Goal: Task Accomplishment & Management: Manage account settings

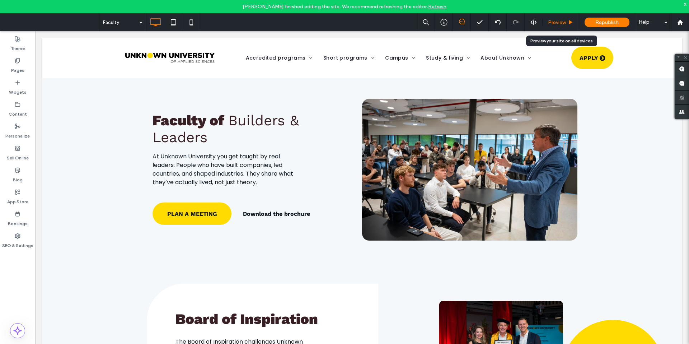
click at [554, 23] on span "Preview" at bounding box center [557, 22] width 18 height 6
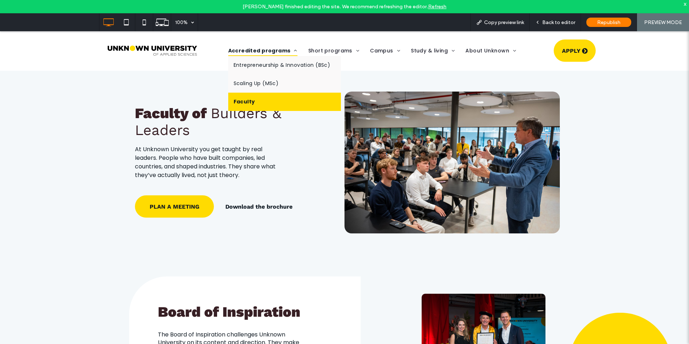
click at [251, 104] on link "Faculty" at bounding box center [284, 102] width 113 height 18
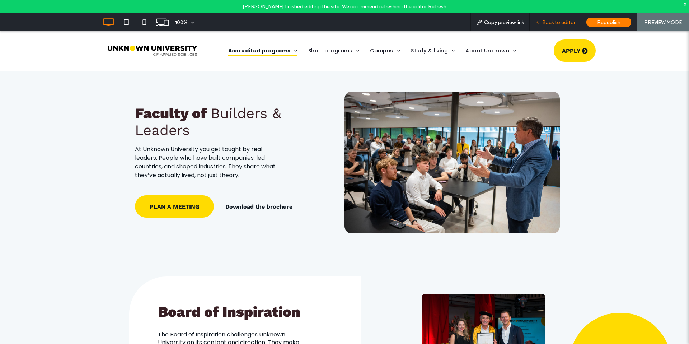
click at [553, 20] on span "Back to editor" at bounding box center [558, 22] width 33 height 6
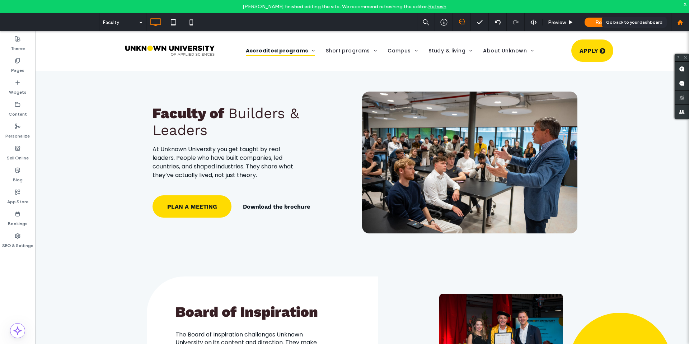
click at [679, 24] on icon at bounding box center [680, 22] width 6 height 6
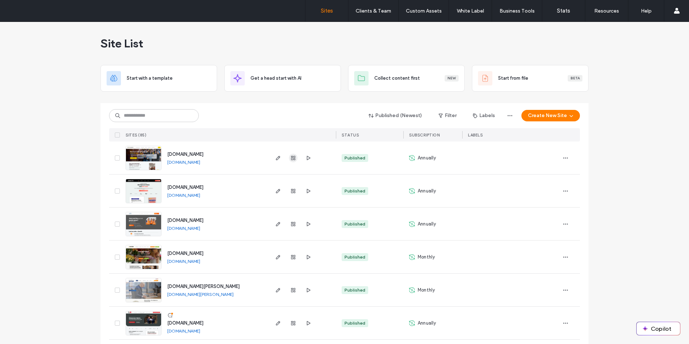
click at [291, 159] on icon "button" at bounding box center [293, 158] width 6 height 6
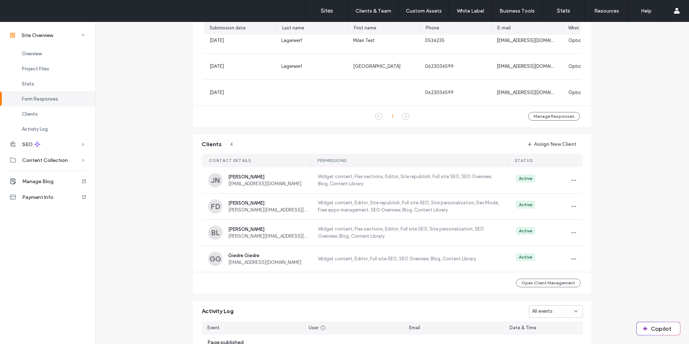
scroll to position [496, 0]
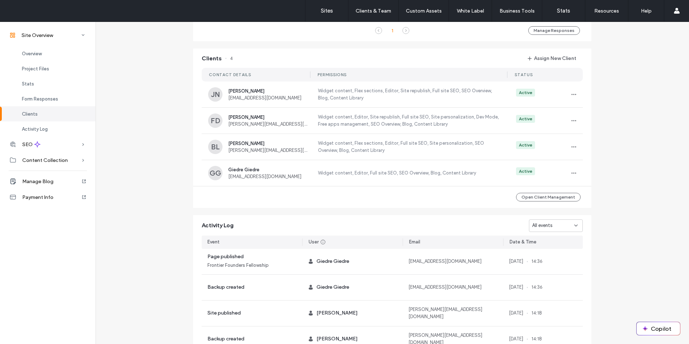
scroll to position [638, 0]
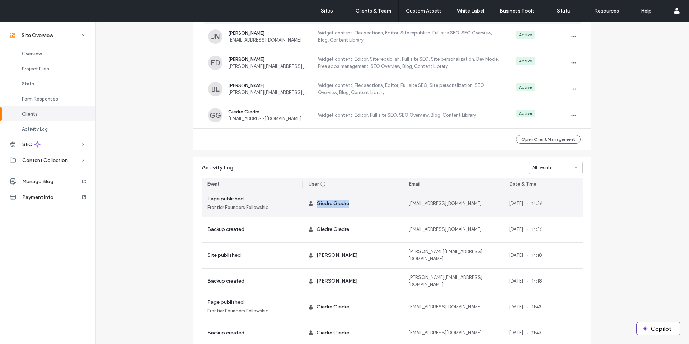
drag, startPoint x: 353, startPoint y: 206, endPoint x: 315, endPoint y: 207, distance: 38.4
click at [315, 207] on div "Giedre Giedre" at bounding box center [352, 203] width 100 height 25
copy span "Giedre Giedre"
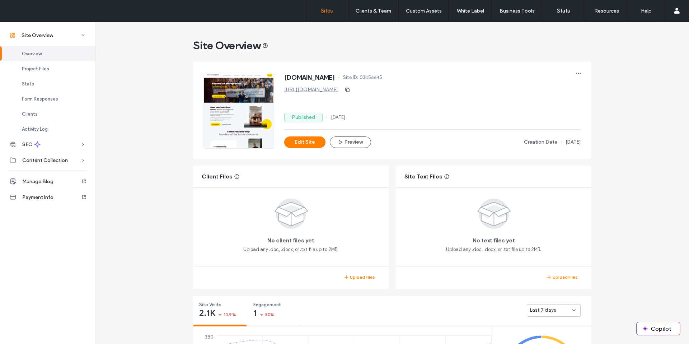
click at [331, 13] on label "Sites" at bounding box center [327, 11] width 12 height 6
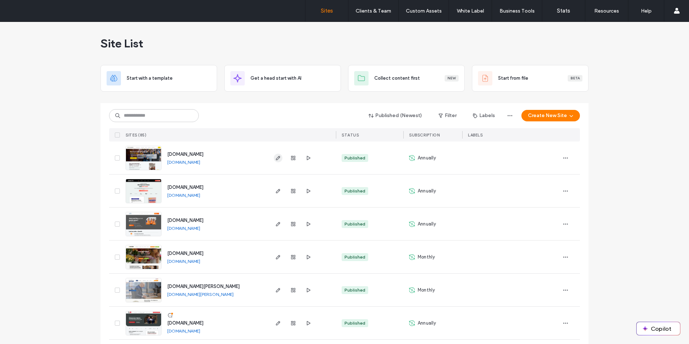
click at [275, 159] on icon "button" at bounding box center [278, 158] width 6 height 6
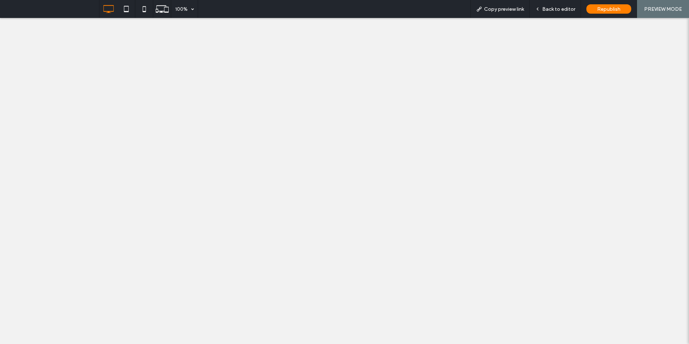
select select "**"
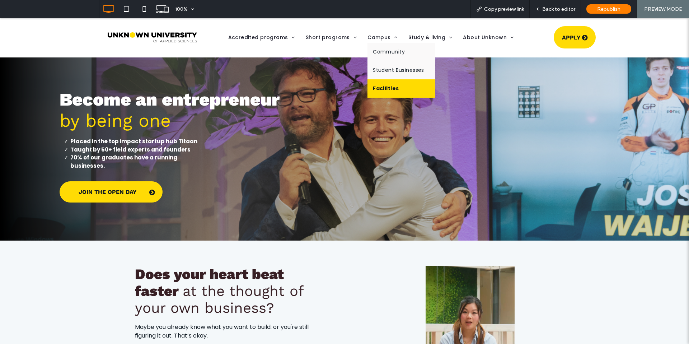
click at [373, 88] on span "Facilities" at bounding box center [386, 89] width 26 height 8
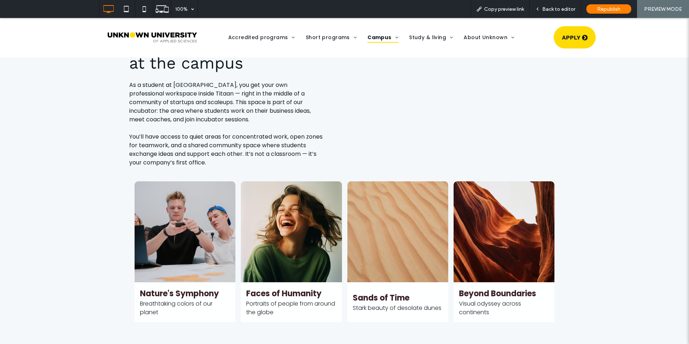
scroll to position [315, 0]
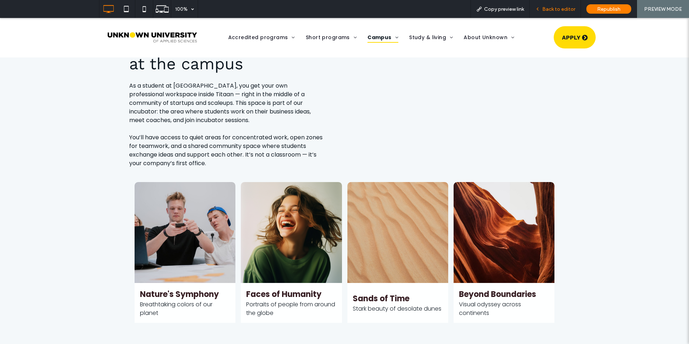
click at [544, 10] on span "Back to editor" at bounding box center [558, 9] width 33 height 6
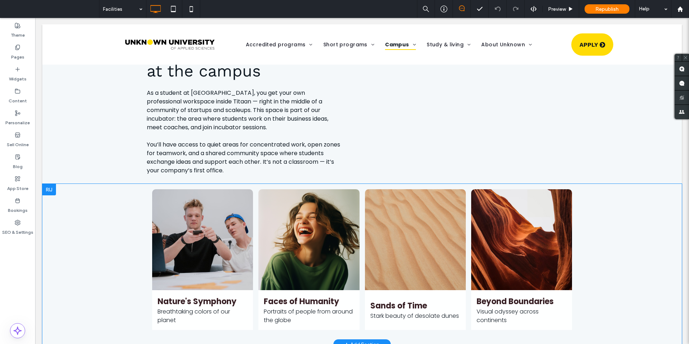
click at [47, 189] on div at bounding box center [49, 189] width 14 height 11
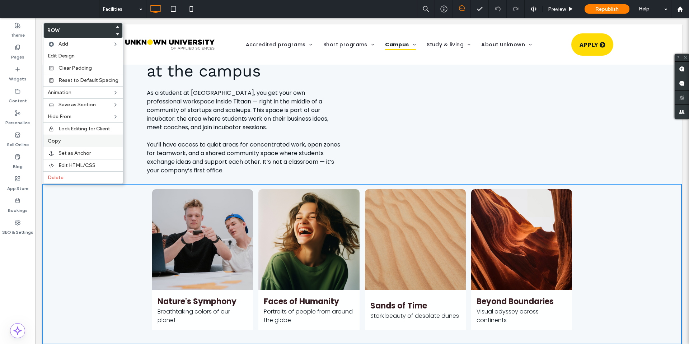
click at [60, 138] on span "Copy" at bounding box center [54, 141] width 13 height 6
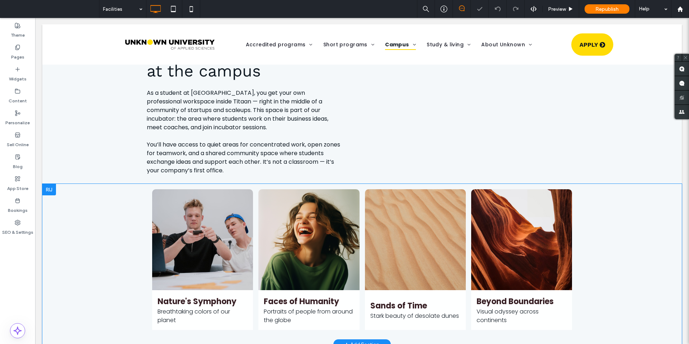
click at [50, 187] on div at bounding box center [49, 189] width 14 height 11
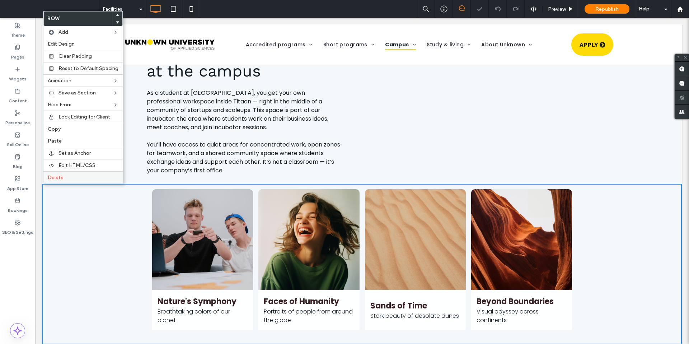
click at [54, 178] on span "Delete" at bounding box center [56, 177] width 16 height 6
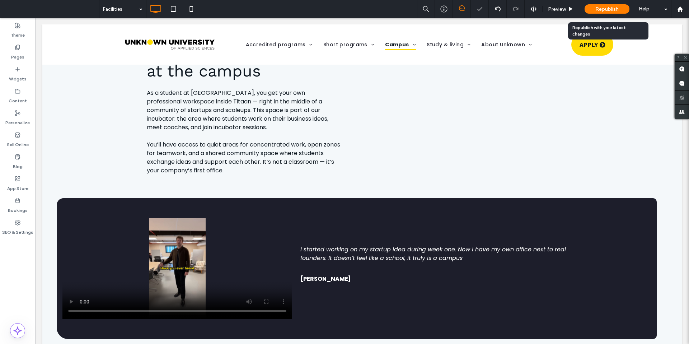
click at [598, 9] on span "Republish" at bounding box center [606, 9] width 23 height 6
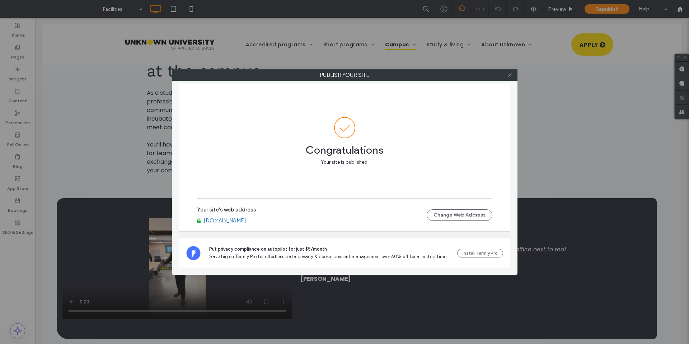
click at [509, 75] on icon at bounding box center [509, 74] width 5 height 5
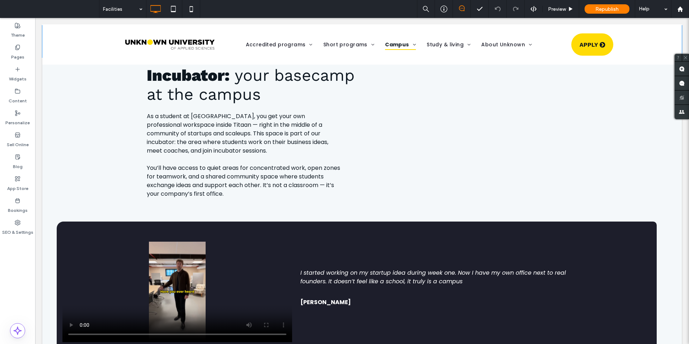
scroll to position [189, 0]
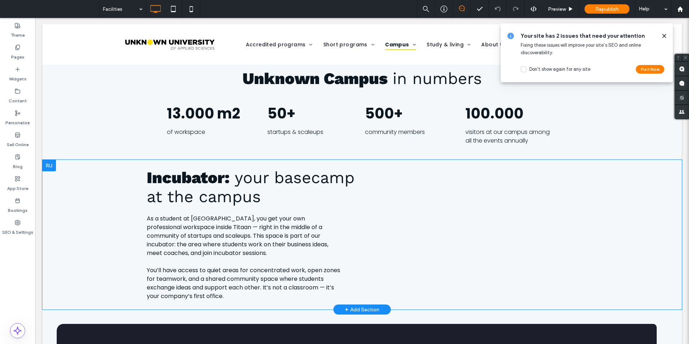
click at [49, 165] on div at bounding box center [49, 165] width 14 height 11
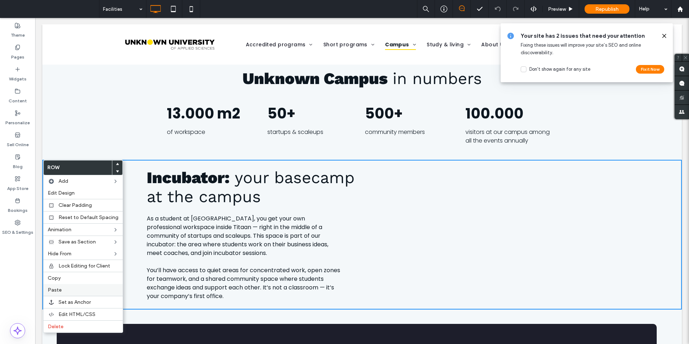
click at [61, 292] on label "Paste" at bounding box center [83, 290] width 71 height 6
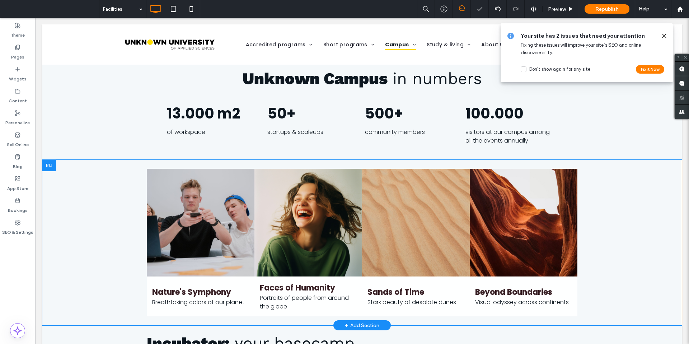
click at [48, 165] on div at bounding box center [49, 165] width 14 height 11
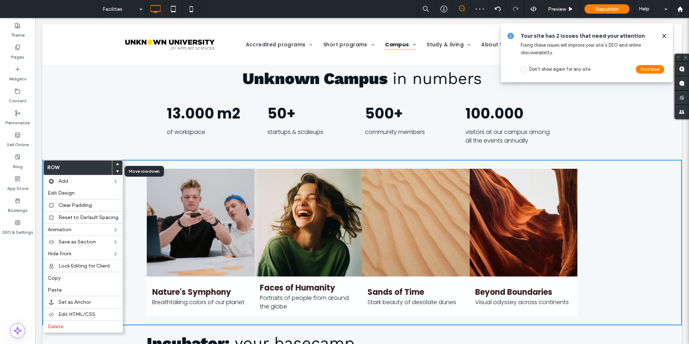
click at [116, 170] on icon at bounding box center [117, 171] width 3 height 3
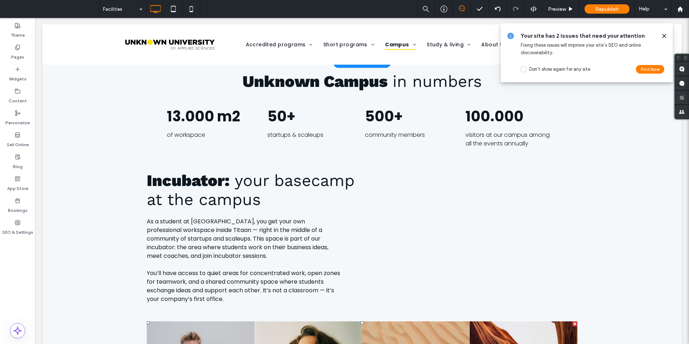
scroll to position [80, 0]
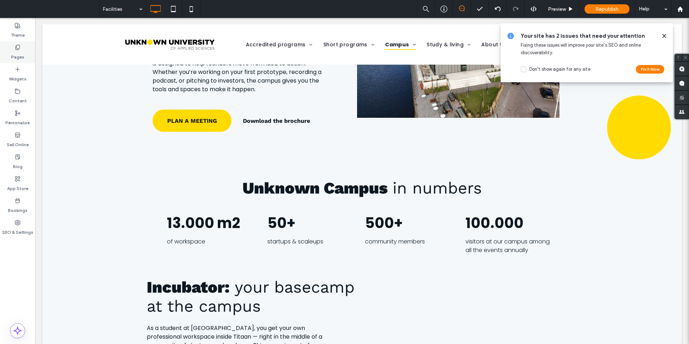
click at [15, 53] on label "Pages" at bounding box center [17, 55] width 13 height 10
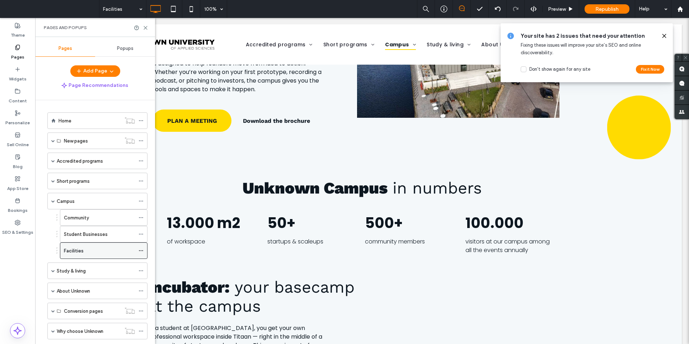
click at [140, 250] on icon at bounding box center [140, 250] width 5 height 5
drag, startPoint x: 146, startPoint y: 29, endPoint x: 110, endPoint y: 12, distance: 39.1
click at [146, 29] on icon at bounding box center [145, 27] width 5 height 5
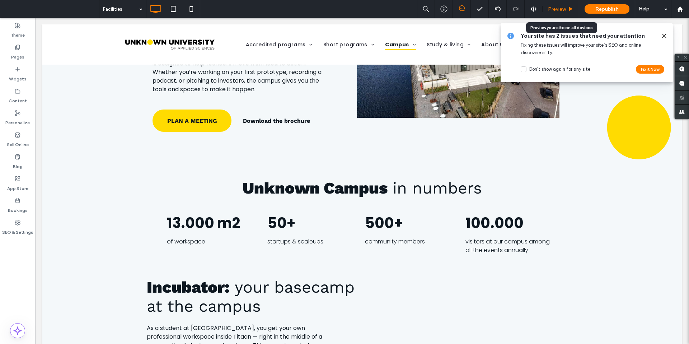
click at [556, 11] on span "Preview" at bounding box center [557, 9] width 18 height 6
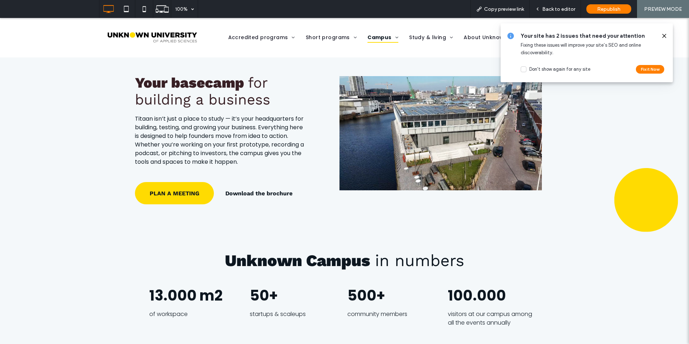
click at [170, 36] on img at bounding box center [152, 37] width 89 height 10
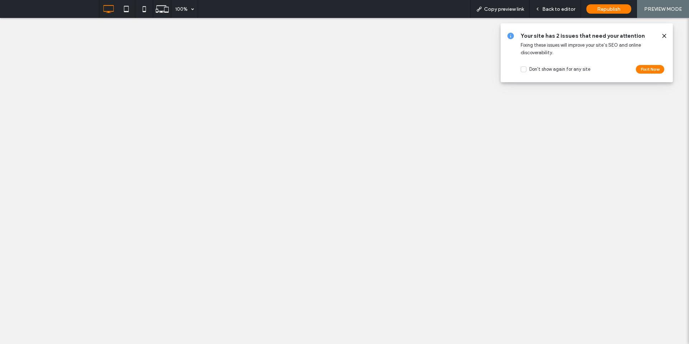
select select "**"
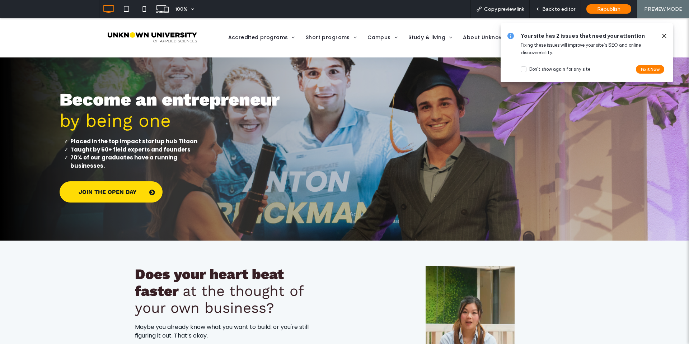
click at [662, 36] on icon at bounding box center [664, 36] width 6 height 6
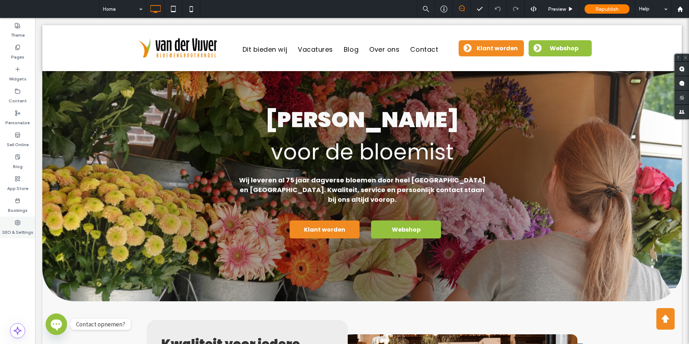
click at [22, 226] on label "SEO & Settings" at bounding box center [17, 230] width 31 height 10
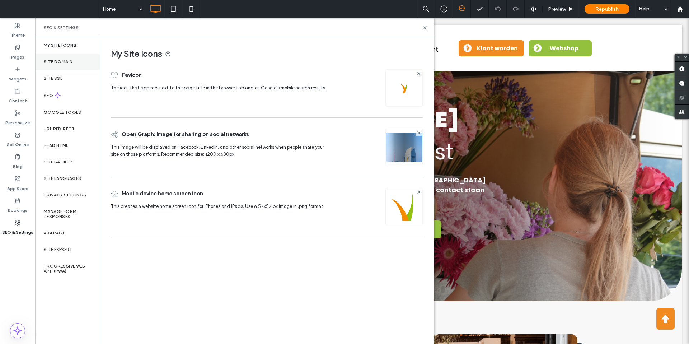
click at [75, 61] on div "Site Domain" at bounding box center [67, 61] width 65 height 17
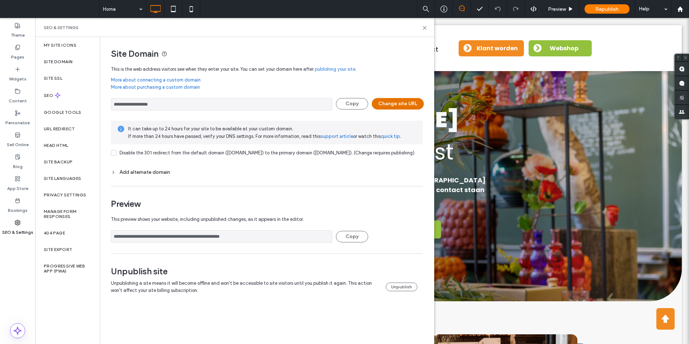
click at [391, 104] on button "Change site URL" at bounding box center [398, 103] width 52 height 11
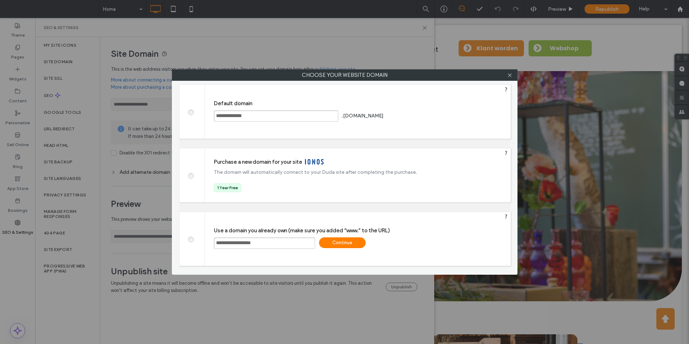
click at [341, 241] on div "Continue" at bounding box center [342, 242] width 47 height 11
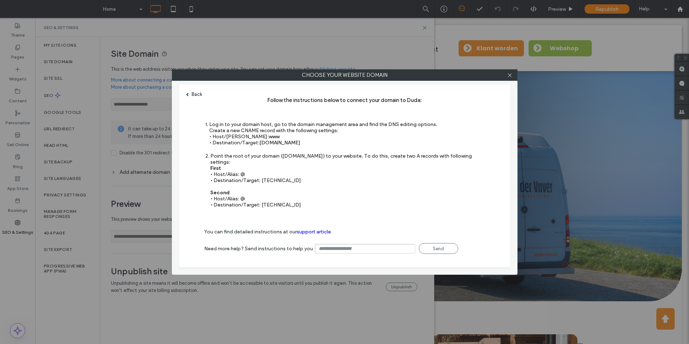
drag, startPoint x: 205, startPoint y: 125, endPoint x: 300, endPoint y: 198, distance: 120.3
click at [300, 198] on div "Follow the instructions below to connect your domain to Duda: 1 Log in to your …" at bounding box center [344, 156] width 281 height 118
copy div "1 Log in to your domain host, go to the domain management area and find the DNS…"
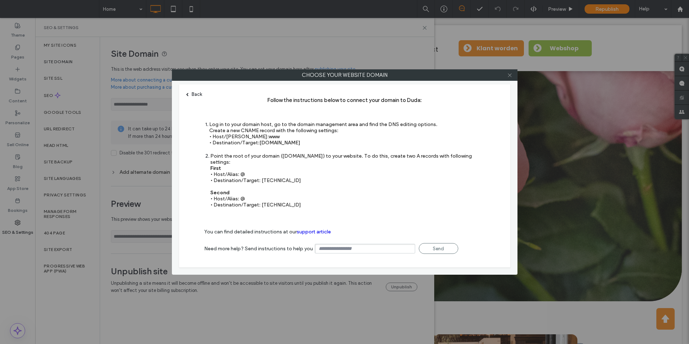
click at [510, 76] on icon at bounding box center [509, 74] width 5 height 5
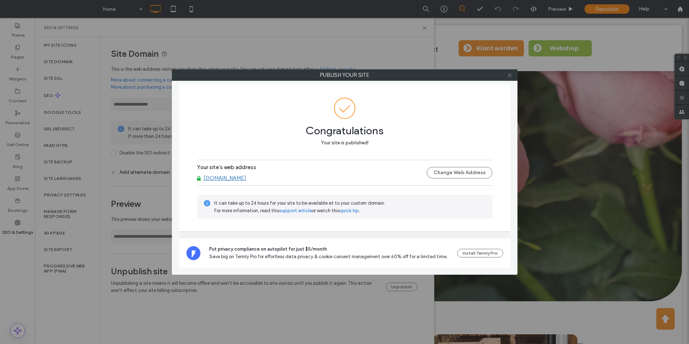
click at [509, 77] on icon at bounding box center [509, 74] width 5 height 5
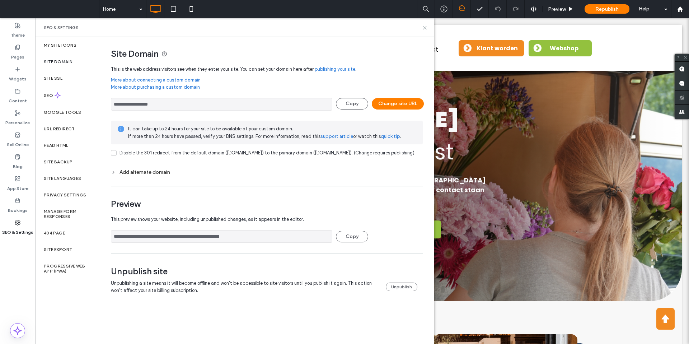
click at [426, 28] on icon at bounding box center [424, 27] width 5 height 5
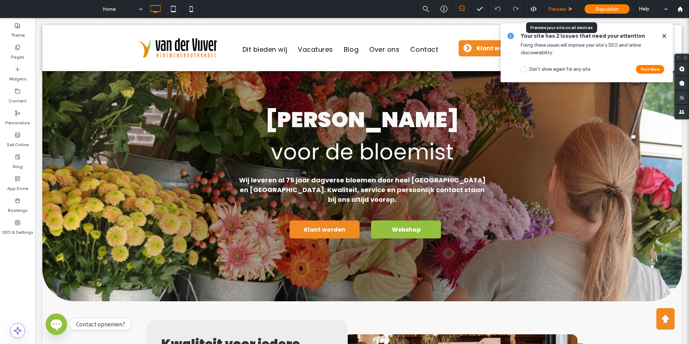
click at [550, 7] on span "Preview" at bounding box center [557, 9] width 18 height 6
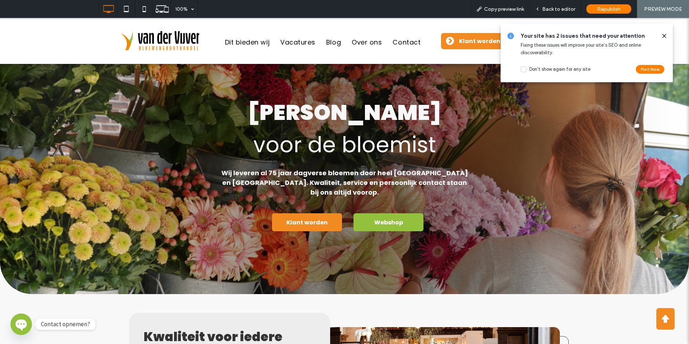
click at [665, 34] on icon at bounding box center [664, 36] width 6 height 6
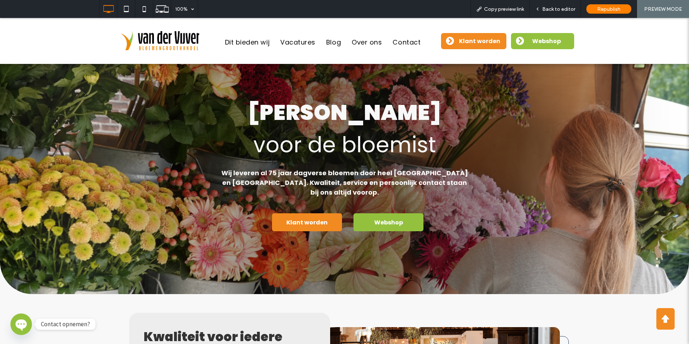
click at [522, 41] on span at bounding box center [520, 41] width 18 height 10
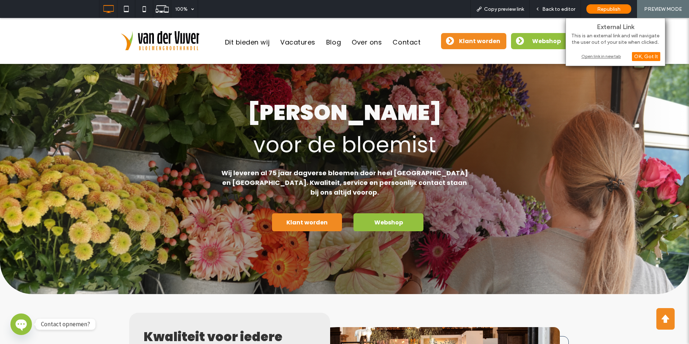
click at [599, 55] on div "Open link in new tab" at bounding box center [615, 56] width 90 height 8
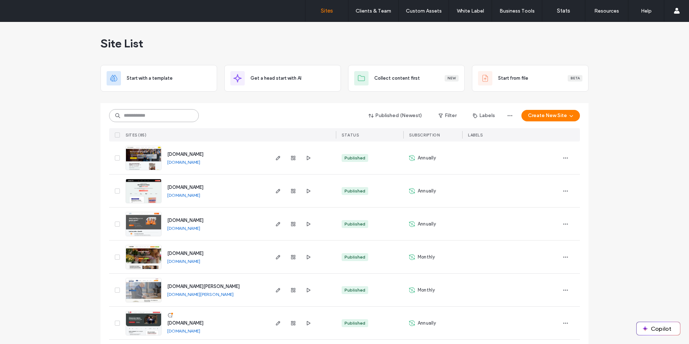
click at [144, 112] on input at bounding box center [154, 115] width 90 height 13
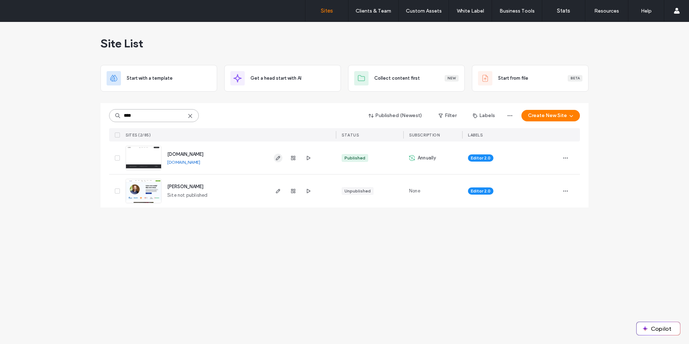
type input "****"
click at [278, 156] on icon "button" at bounding box center [278, 158] width 6 height 6
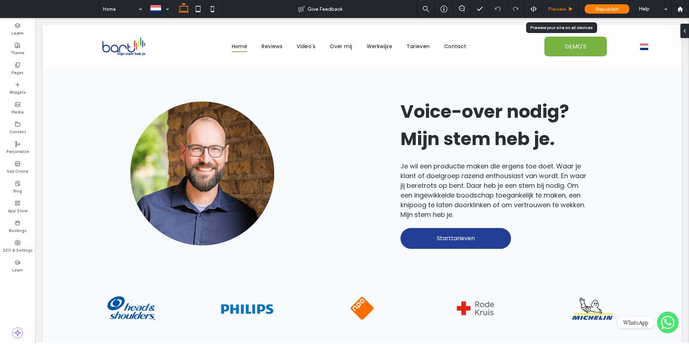
click at [556, 8] on span "Preview" at bounding box center [557, 9] width 18 height 6
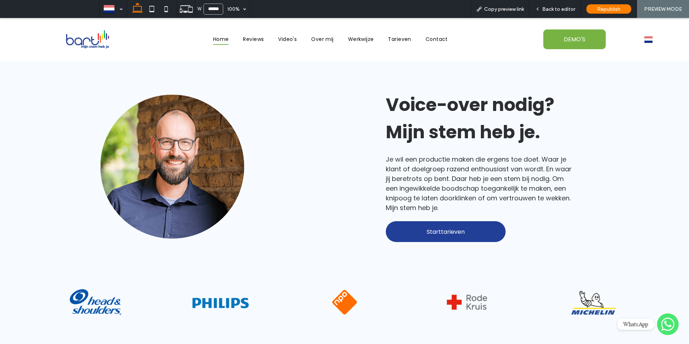
click at [644, 40] on img at bounding box center [648, 39] width 9 height 9
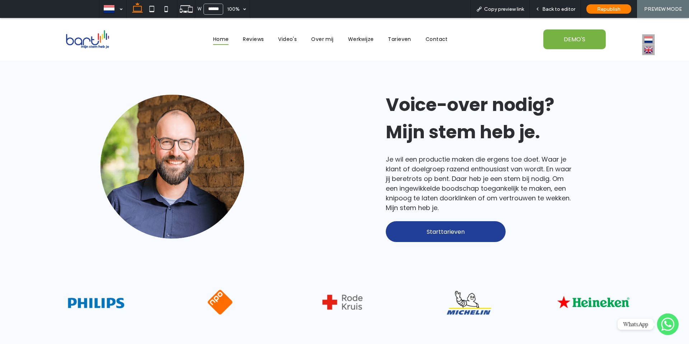
click at [644, 50] on img at bounding box center [648, 49] width 9 height 9
click at [560, 10] on span "Back to editor" at bounding box center [558, 9] width 33 height 6
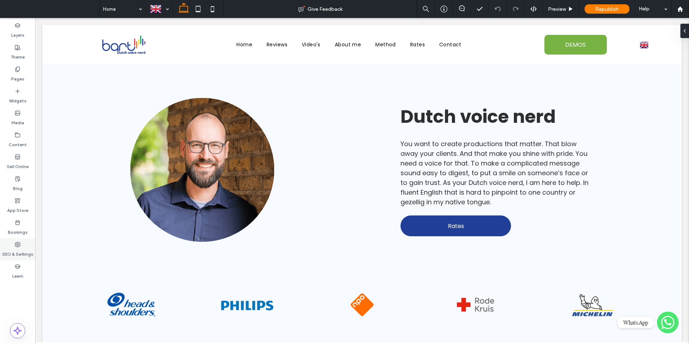
click at [15, 249] on label "SEO & Settings" at bounding box center [17, 252] width 31 height 10
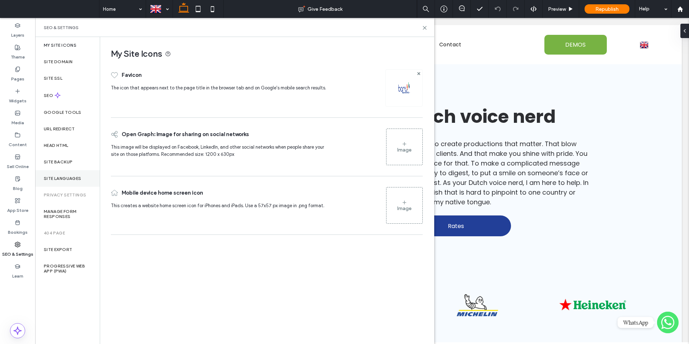
click at [63, 177] on label "Site Languages" at bounding box center [63, 178] width 38 height 5
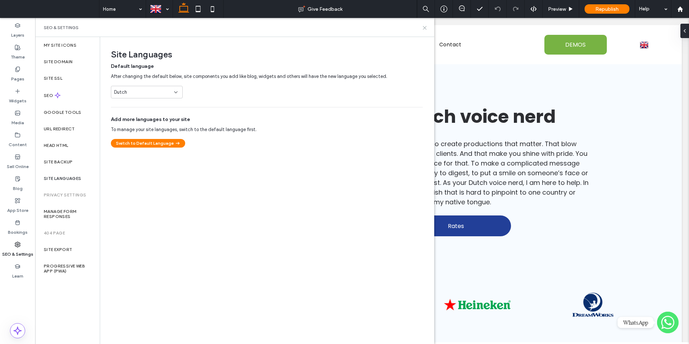
click at [424, 27] on use at bounding box center [424, 27] width 3 height 3
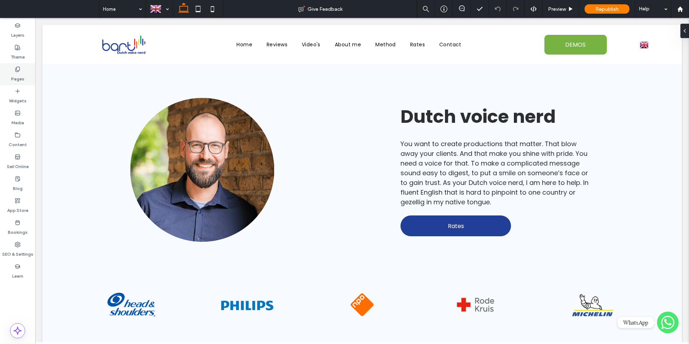
click at [19, 76] on label "Pages" at bounding box center [17, 77] width 13 height 10
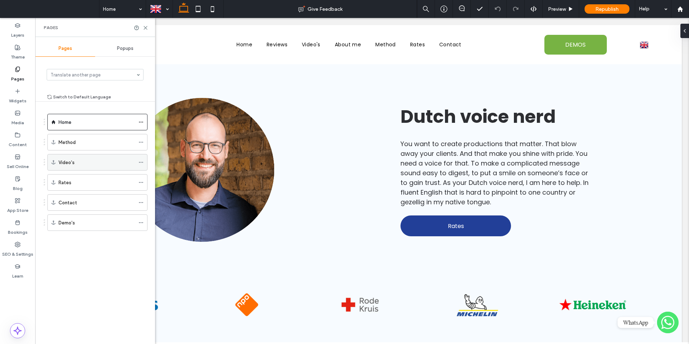
click at [140, 162] on icon at bounding box center [140, 162] width 5 height 5
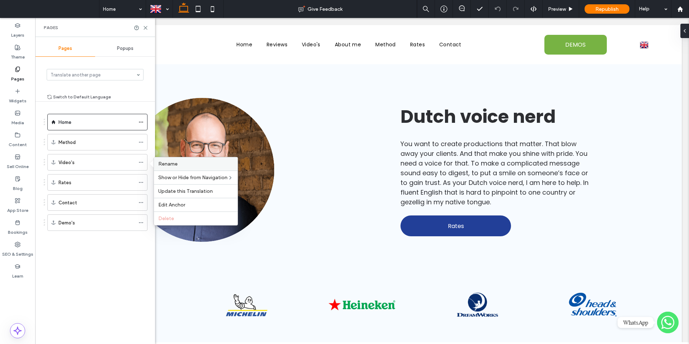
click at [185, 163] on label "Rename" at bounding box center [195, 164] width 75 height 6
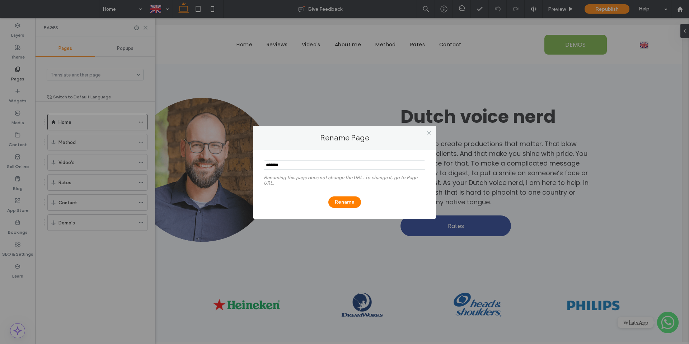
click at [279, 166] on input "notEmpty" at bounding box center [344, 164] width 161 height 9
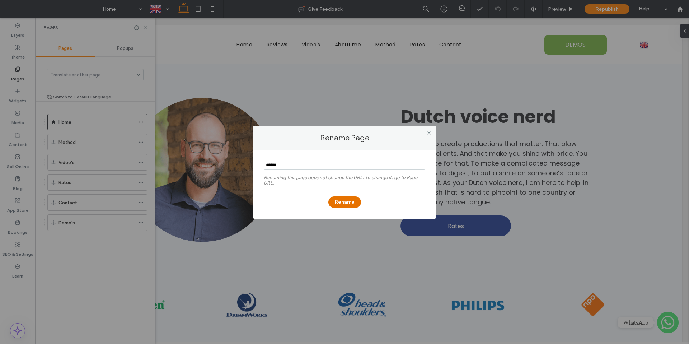
type input "******"
click at [348, 201] on button "Rename" at bounding box center [344, 201] width 33 height 11
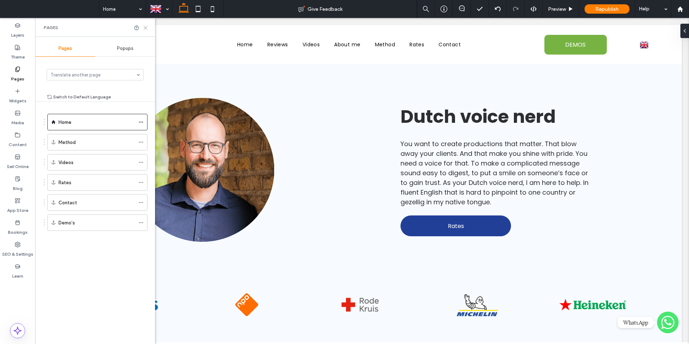
click at [146, 28] on use at bounding box center [145, 27] width 3 height 3
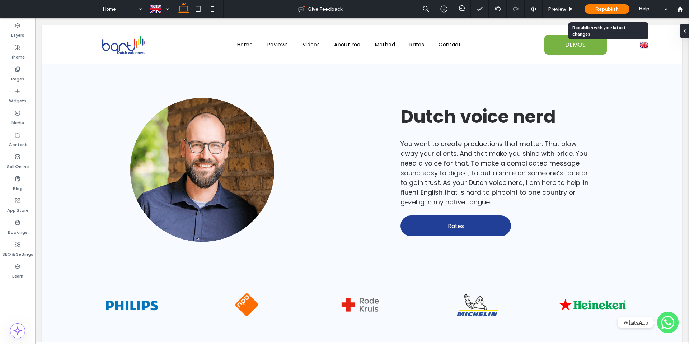
click at [612, 10] on span "Republish" at bounding box center [606, 9] width 23 height 6
